Goal: Find specific page/section: Find specific page/section

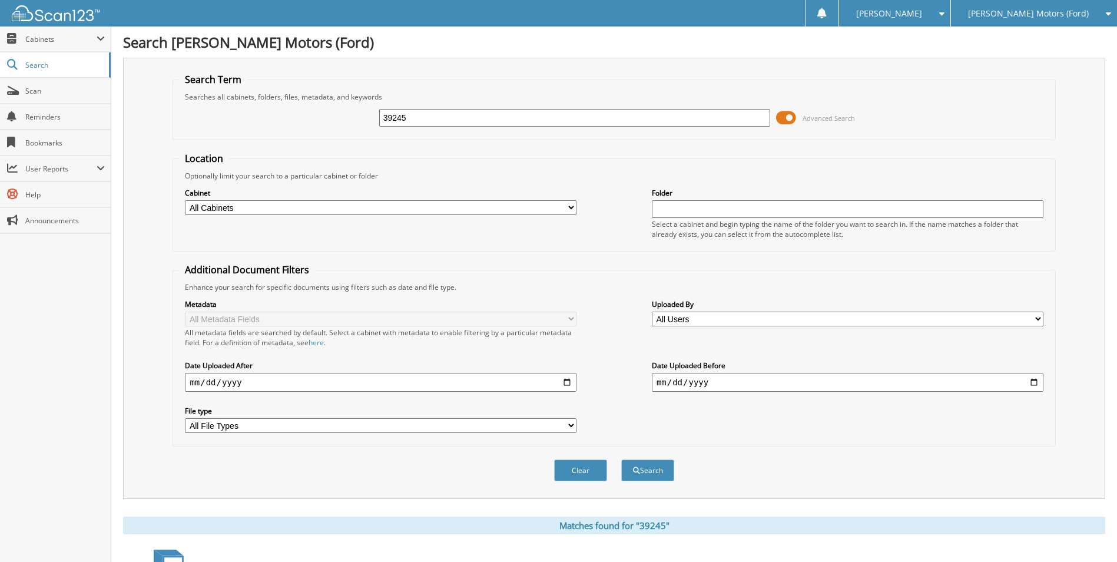
click at [425, 114] on input "39245" at bounding box center [575, 118] width 392 height 18
type input "3"
type input "12234"
click at [621, 459] on button "Search" at bounding box center [647, 470] width 53 height 22
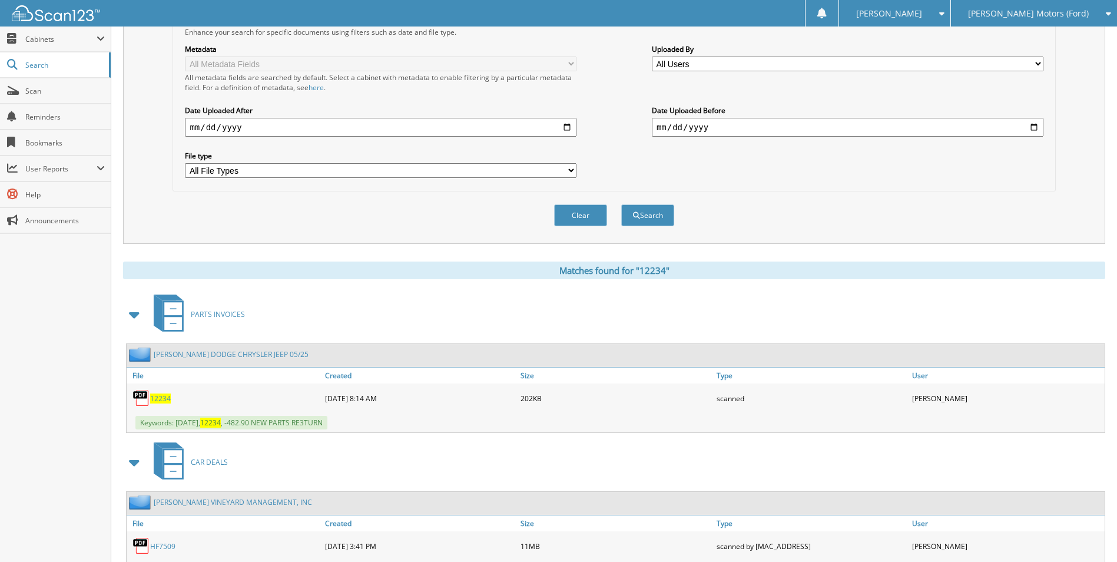
click at [159, 398] on span "12234" at bounding box center [160, 398] width 21 height 10
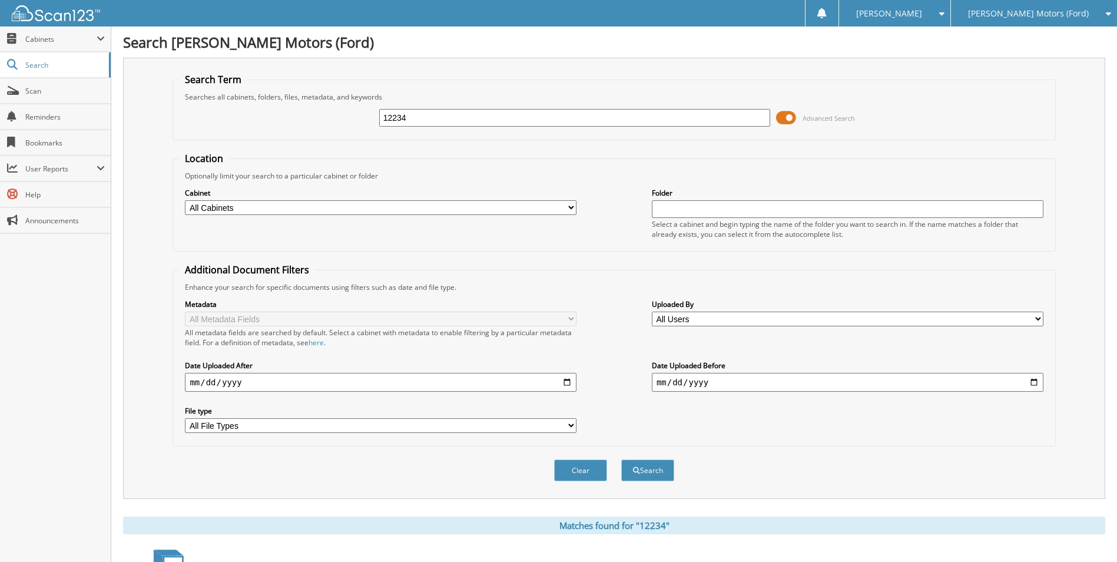
click at [435, 118] on input "12234" at bounding box center [575, 118] width 392 height 18
type input "1"
type input "12275"
click at [621, 459] on button "Search" at bounding box center [647, 470] width 53 height 22
click at [431, 122] on input "12275" at bounding box center [575, 118] width 392 height 18
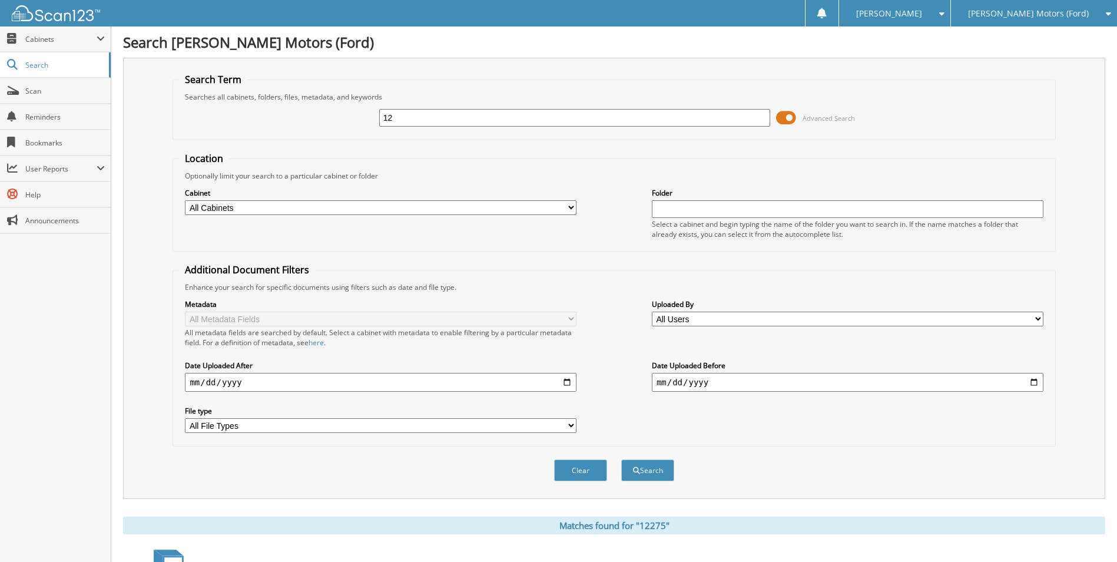
type input "1"
type input "14881"
click at [621, 459] on button "Search" at bounding box center [647, 470] width 53 height 22
click at [475, 111] on input "14881" at bounding box center [575, 118] width 392 height 18
type input "1"
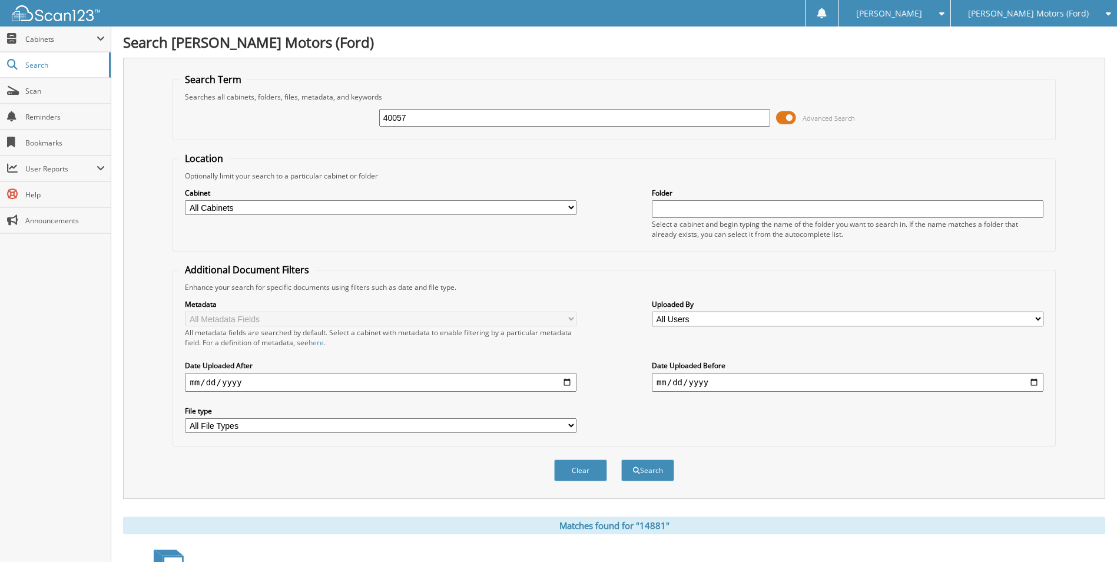
type input "40057"
click at [621, 459] on button "Search" at bounding box center [647, 470] width 53 height 22
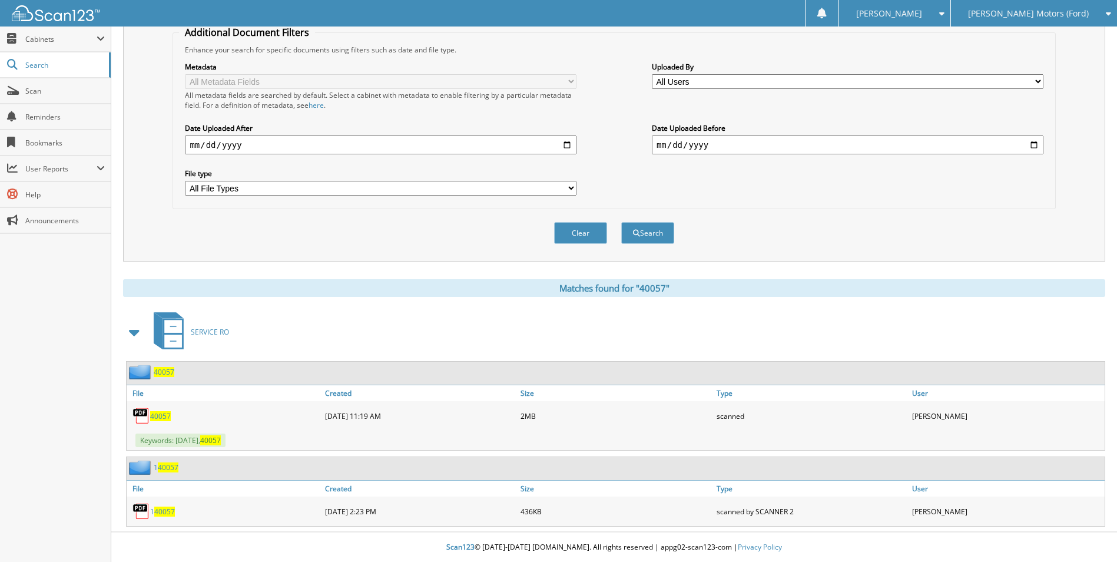
click at [165, 370] on span "40057" at bounding box center [164, 372] width 21 height 10
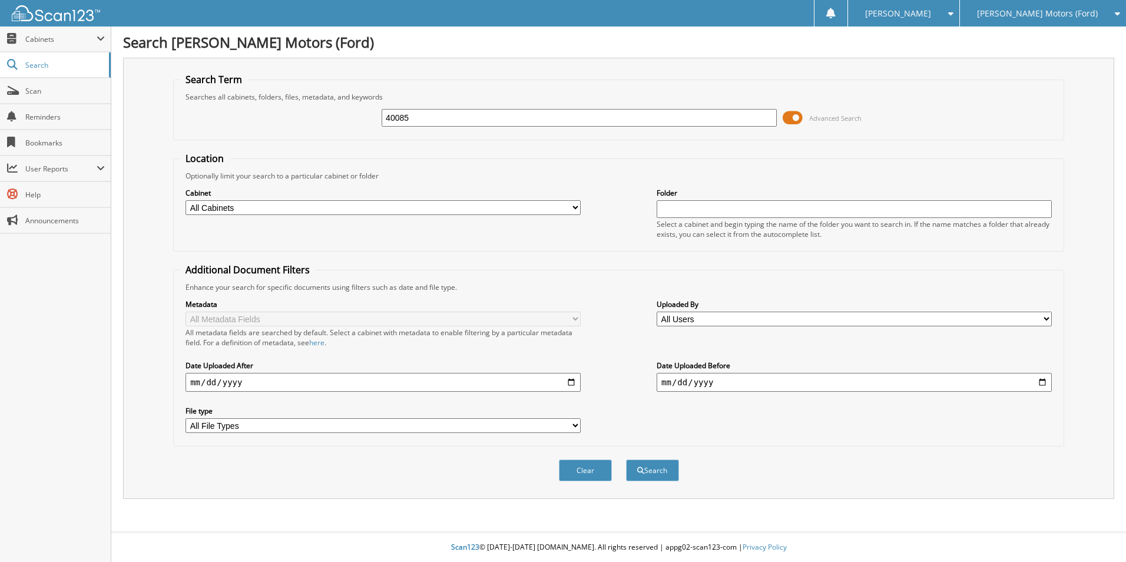
type input "40085"
click at [626, 459] on button "Search" at bounding box center [652, 470] width 53 height 22
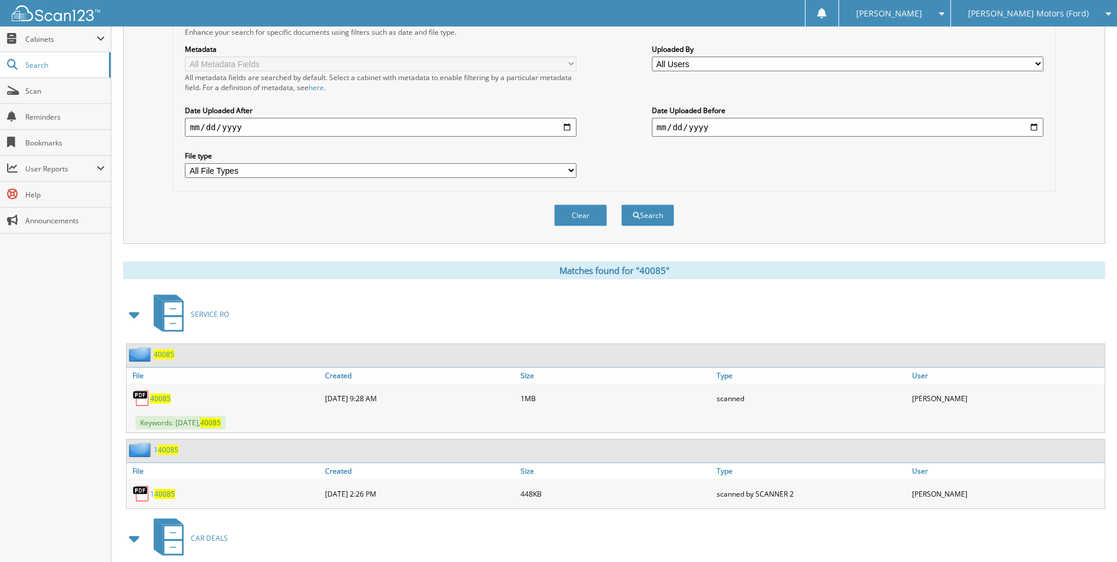
scroll to position [511, 0]
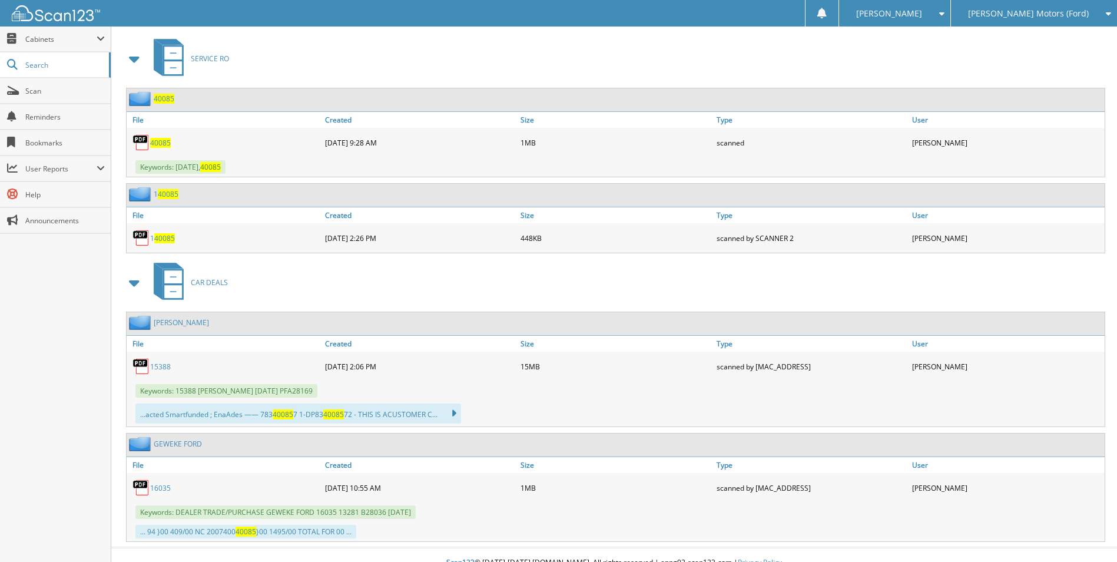
click at [154, 138] on link "40085" at bounding box center [160, 143] width 21 height 10
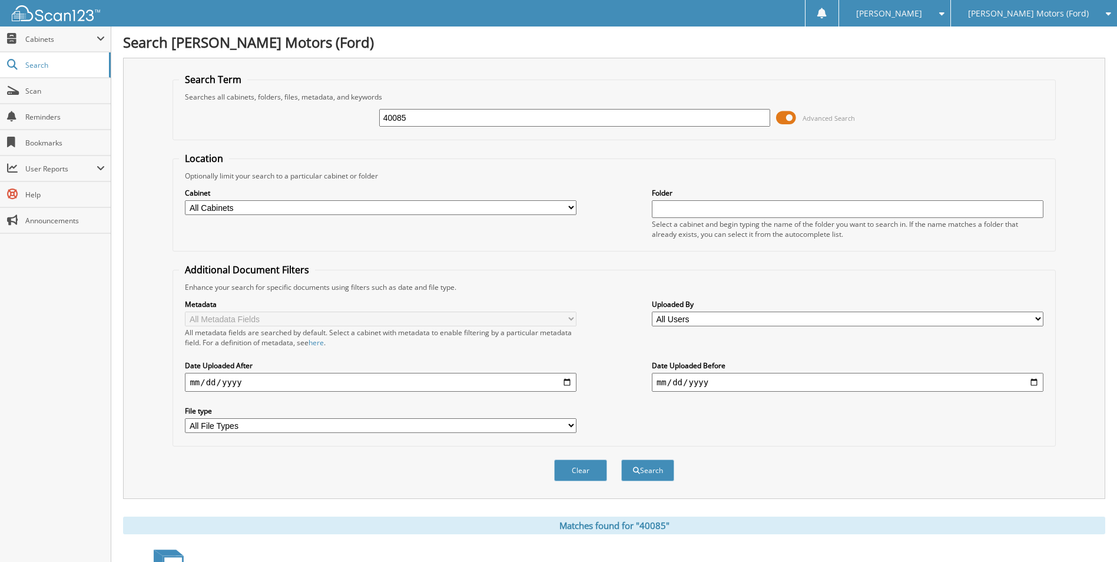
click at [434, 122] on input "40085" at bounding box center [575, 118] width 392 height 18
type input "4"
type input "46934"
click at [621, 459] on button "Search" at bounding box center [647, 470] width 53 height 22
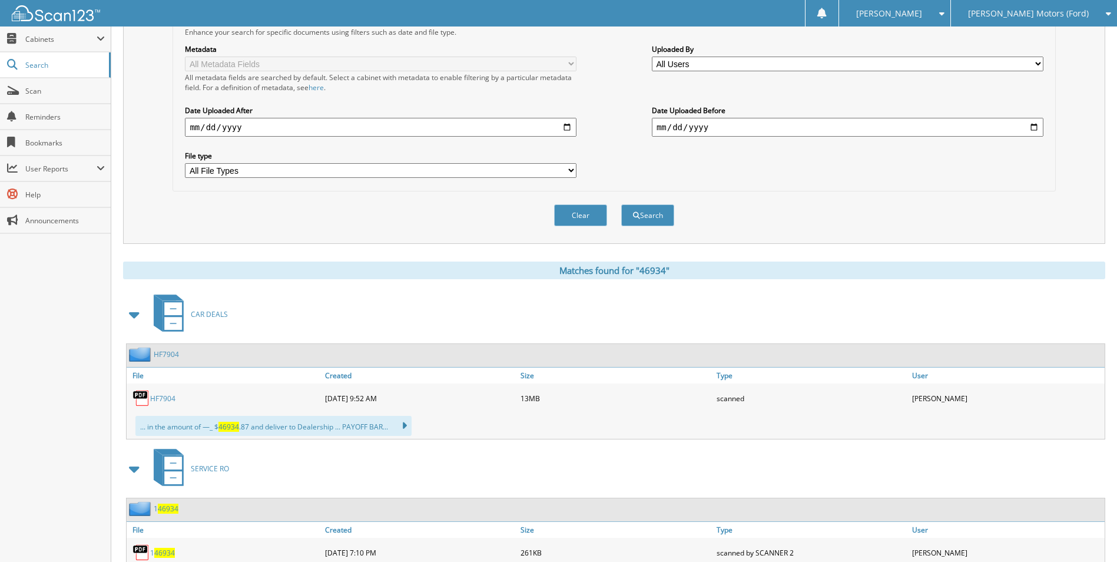
scroll to position [445, 0]
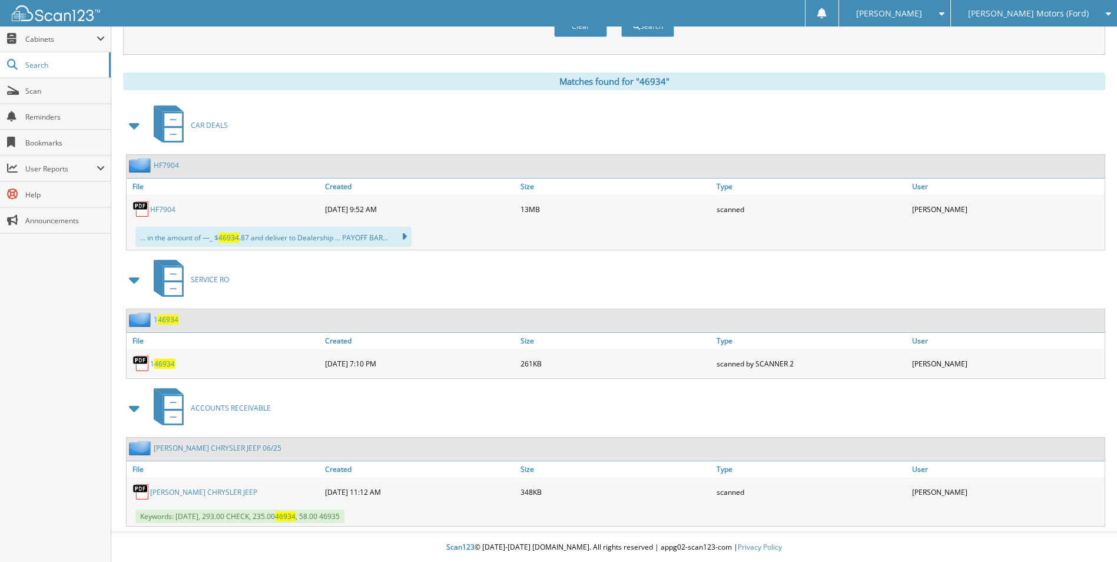
click at [183, 487] on link "[PERSON_NAME] CHRYSLER JEEP" at bounding box center [203, 492] width 107 height 10
